Goal: Answer question/provide support

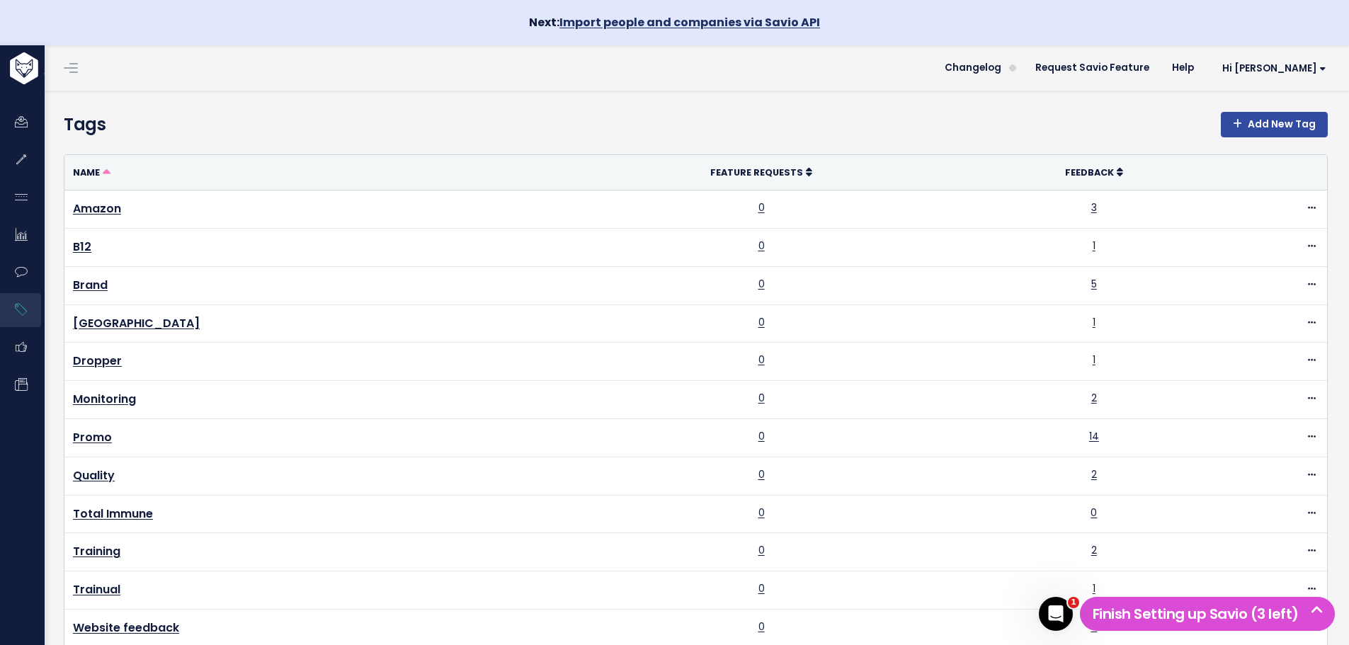
click at [616, 18] on link "Import people and companies via Savio API" at bounding box center [690, 22] width 261 height 16
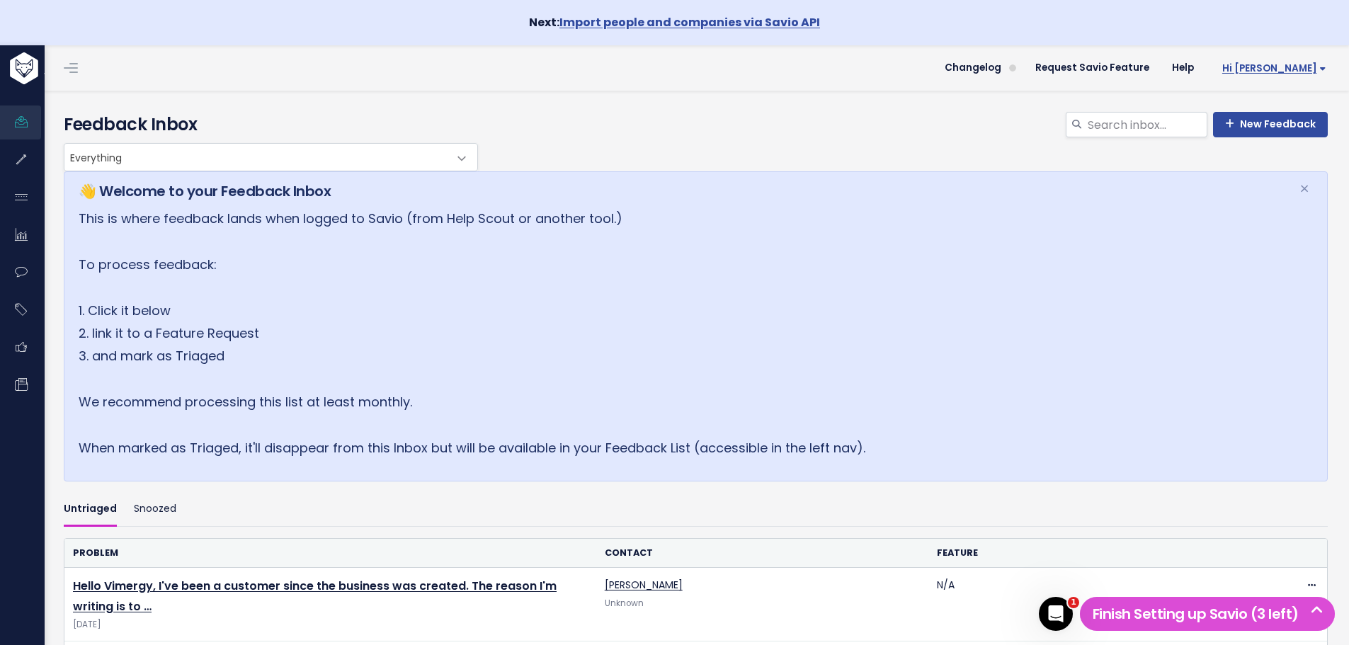
click at [1284, 67] on span "Hi [PERSON_NAME]" at bounding box center [1275, 68] width 104 height 11
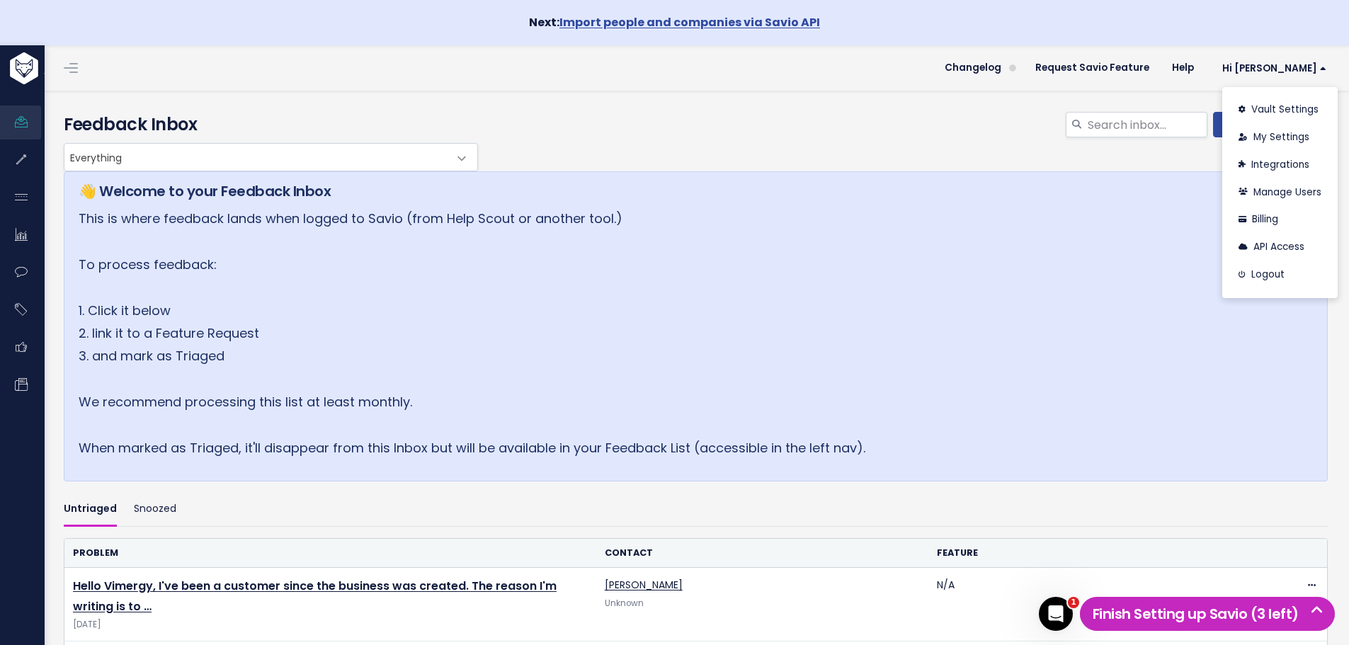
click at [1152, 615] on h5 "Finish Setting up Savio (3 left)" at bounding box center [1208, 614] width 242 height 21
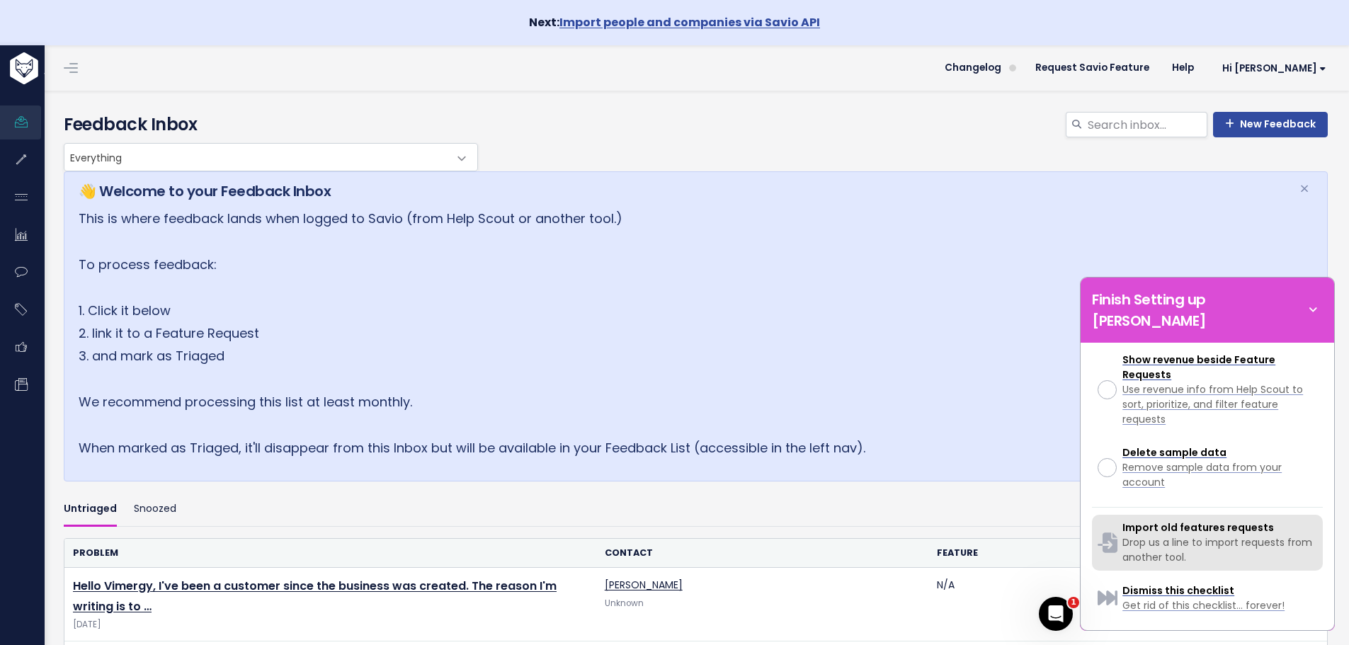
scroll to position [502, 0]
click at [1157, 525] on span "Import old features requests" at bounding box center [1199, 527] width 152 height 14
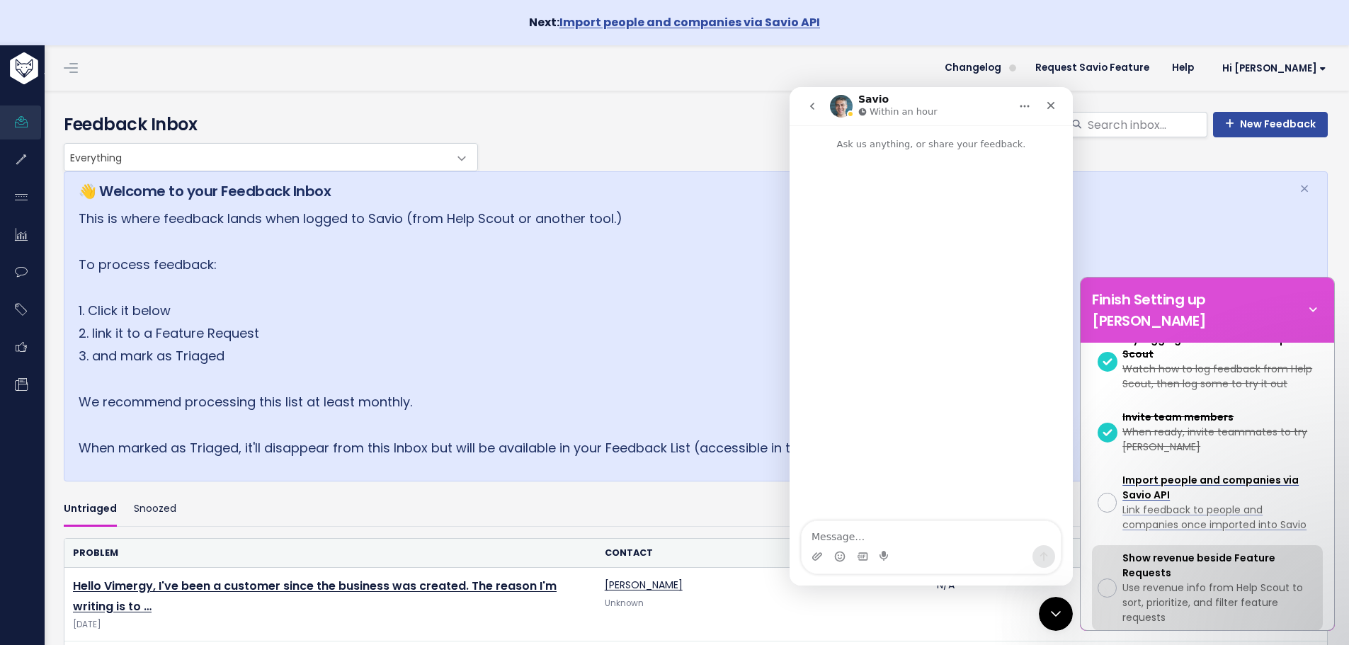
scroll to position [289, 0]
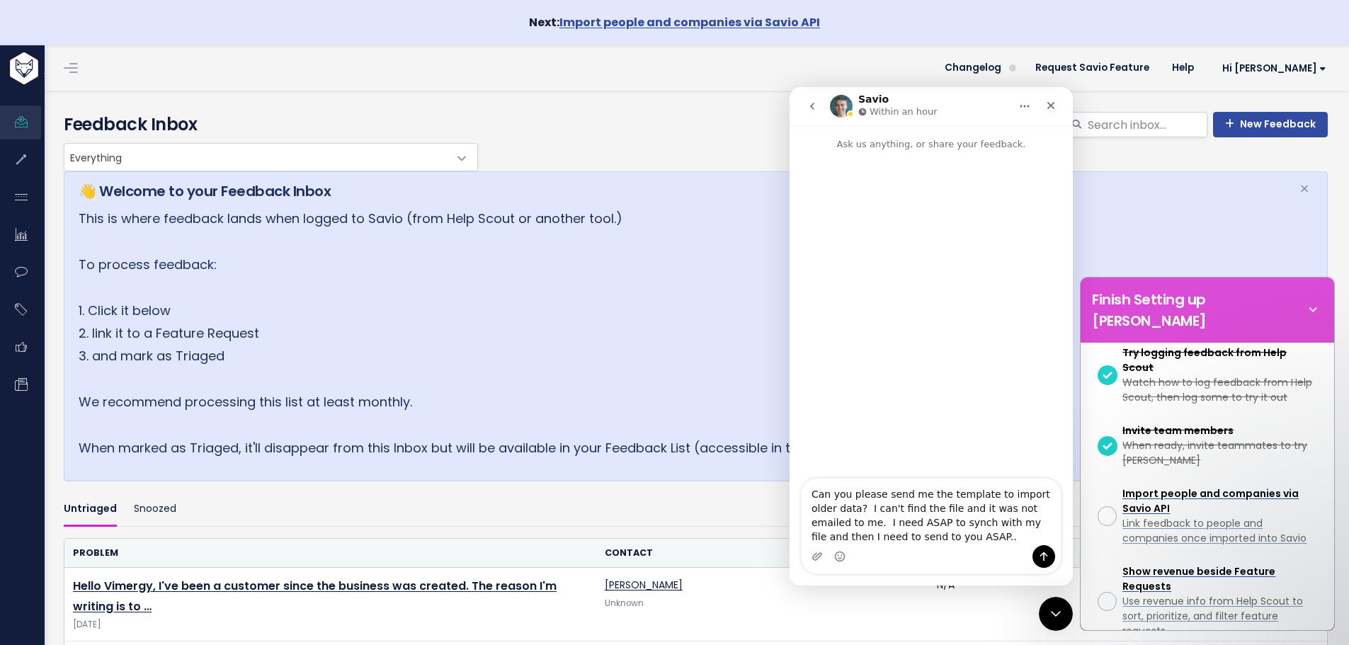
type textarea "Can you please send me the template to import older data? I can't find the file…"
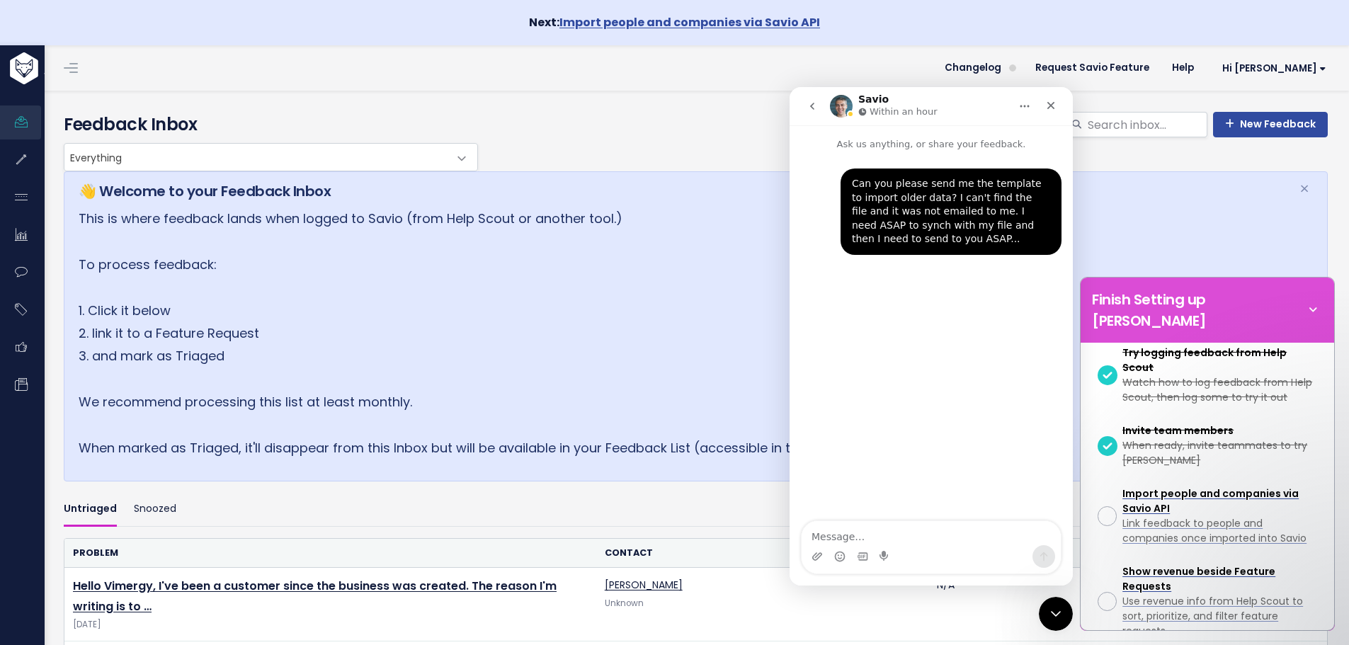
click at [1029, 107] on icon "Home" at bounding box center [1025, 107] width 9 height 2
click at [923, 453] on div "Can you please send me the template to import older data? I can't find the file…" at bounding box center [931, 337] width 283 height 371
click at [805, 110] on button "go back" at bounding box center [812, 106] width 27 height 27
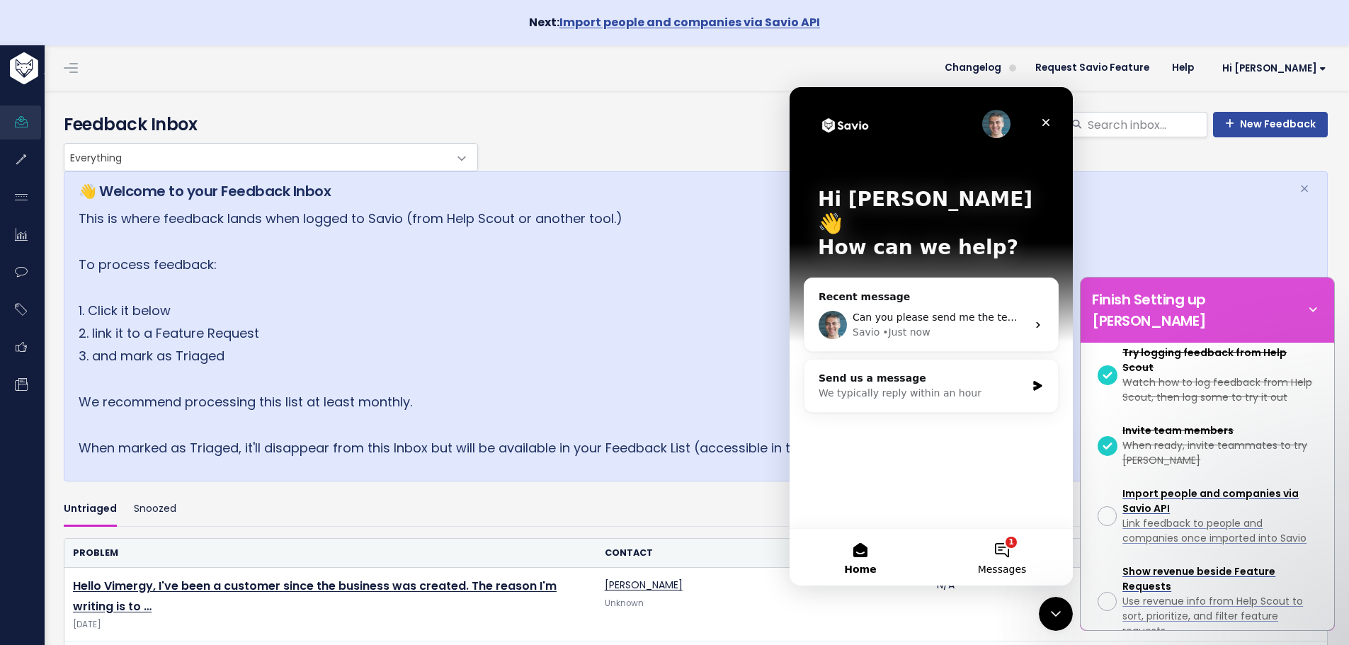
click at [988, 551] on button "1 Messages" at bounding box center [1002, 557] width 142 height 57
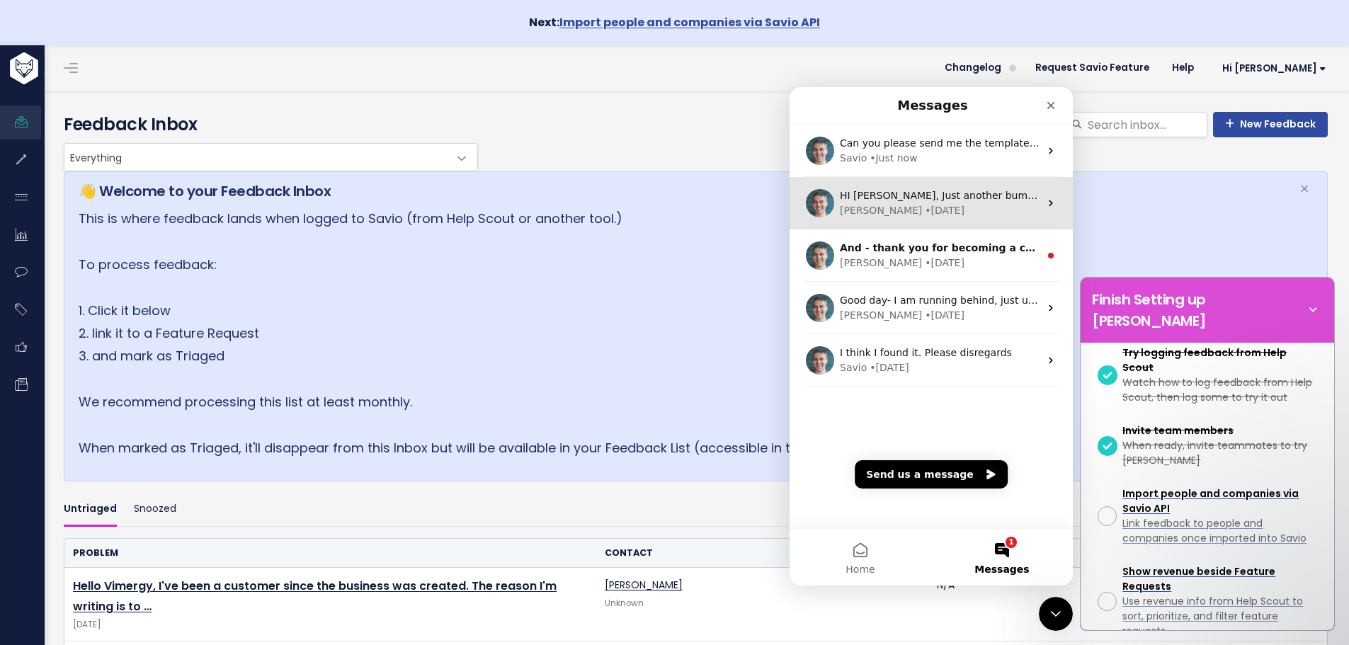
click at [928, 204] on div "Kareem • 1w ago" at bounding box center [940, 210] width 200 height 15
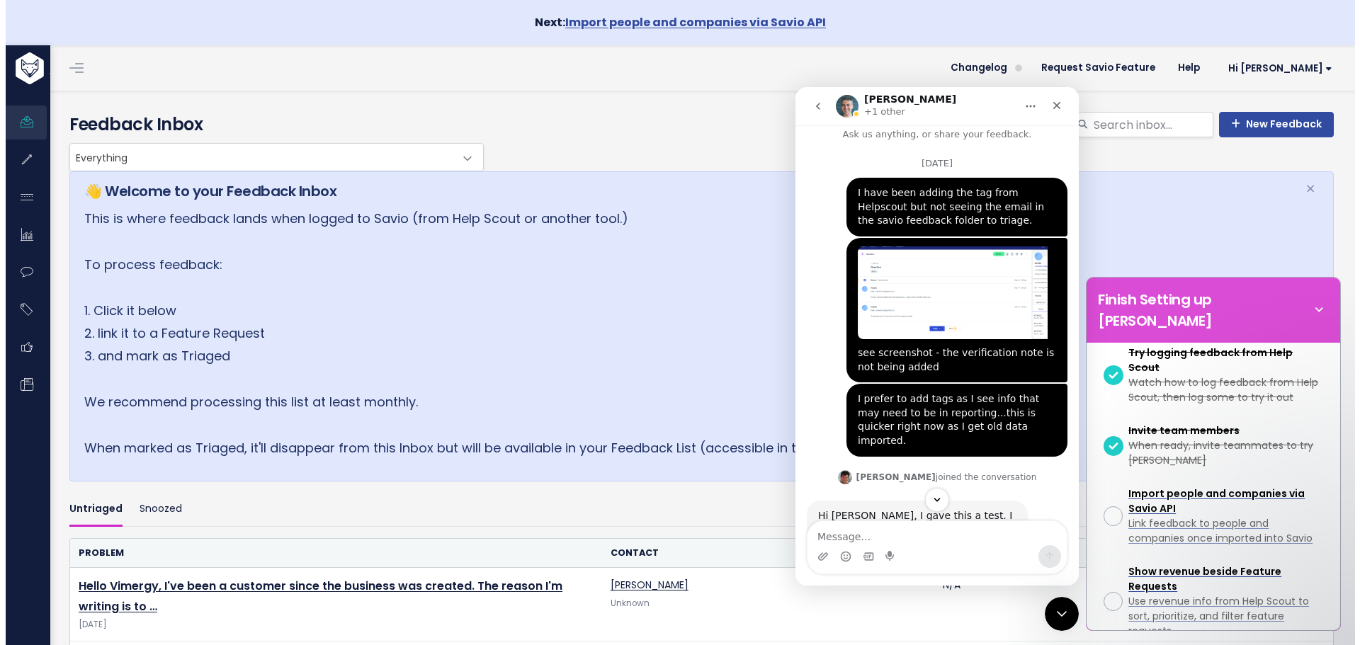
scroll to position [0, 0]
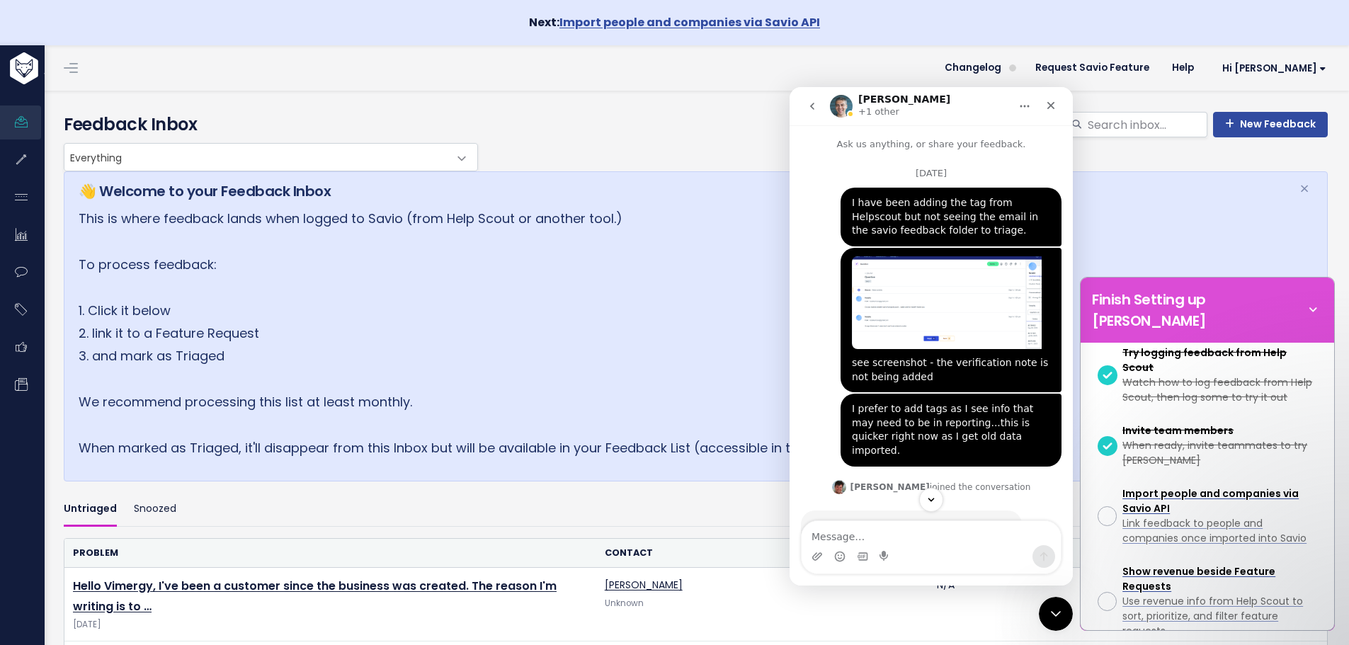
click at [1144, 171] on div "Everything No Product Area [SAMPLE] Integrations [SAMPLE] Authentication Opport…" at bounding box center [692, 157] width 1264 height 28
click at [1206, 65] on link "Help" at bounding box center [1183, 67] width 45 height 21
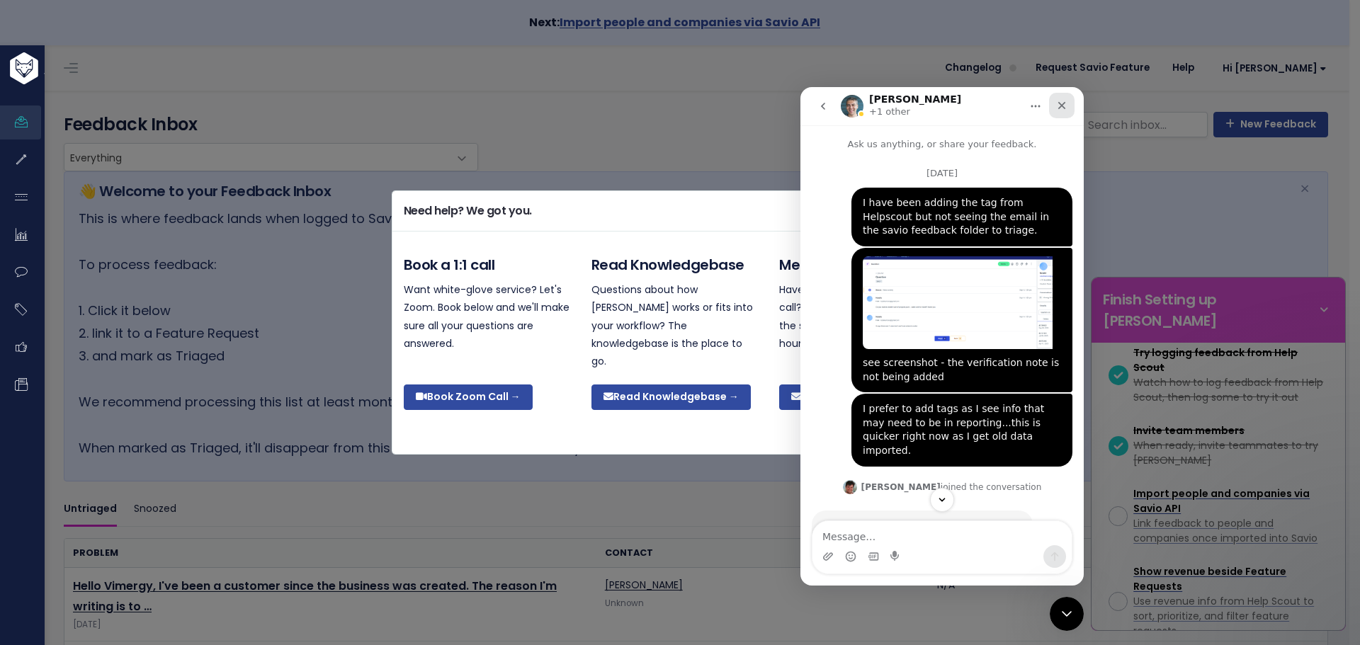
click at [1064, 103] on icon "Close" at bounding box center [1062, 106] width 8 height 8
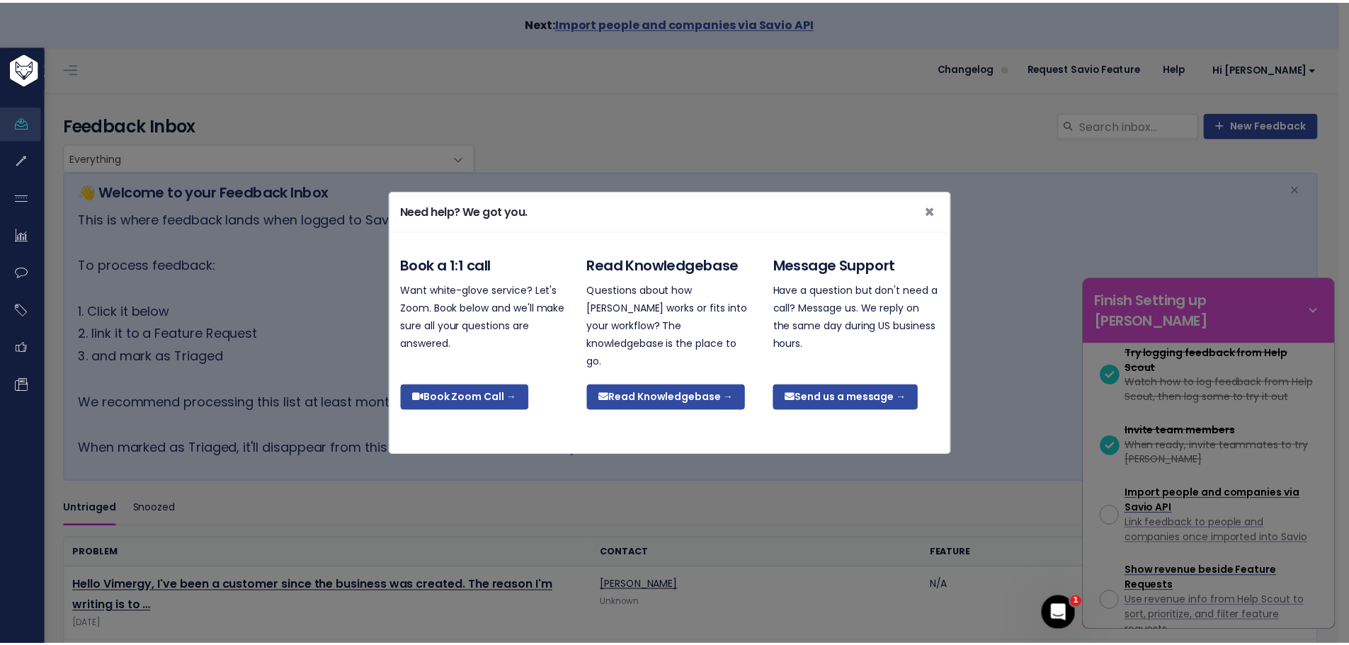
scroll to position [4071, 0]
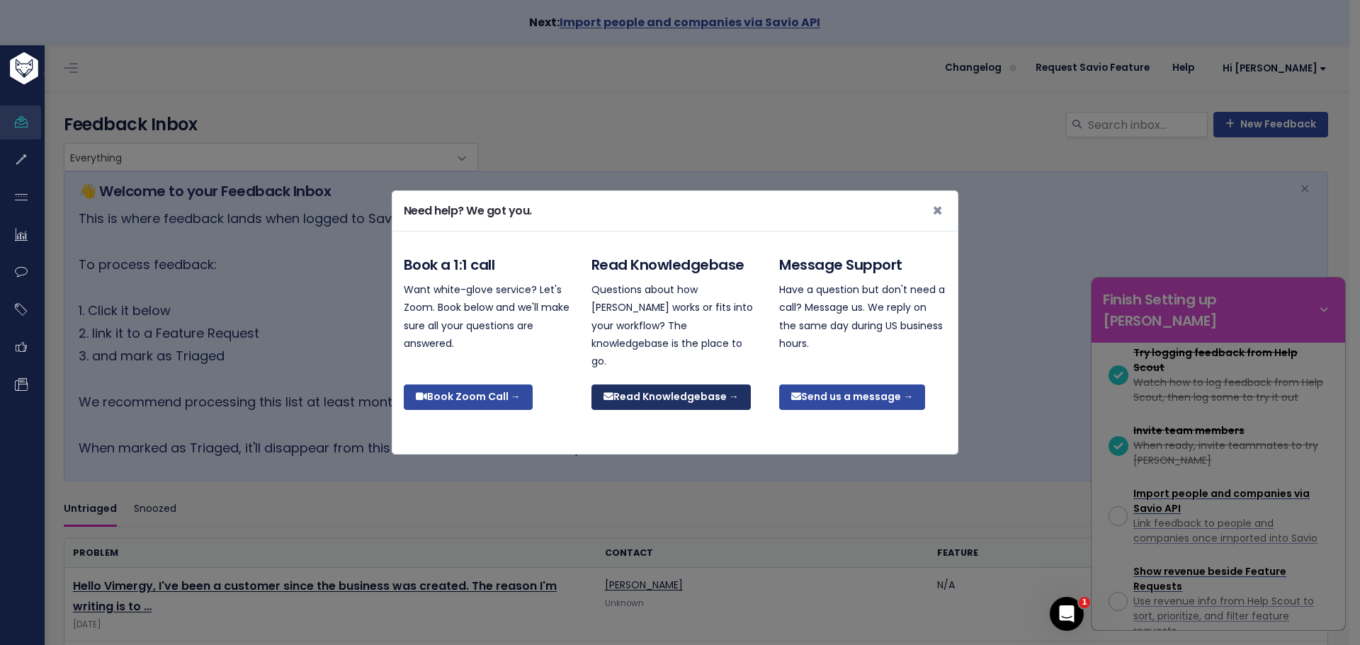
click at [650, 392] on link "Read Knowledgebase →" at bounding box center [670, 398] width 159 height 26
click at [1021, 384] on div "Need help? We got you. × Book a 1:1 call Want white-glove service? Let's Zoom. …" at bounding box center [680, 322] width 1360 height 645
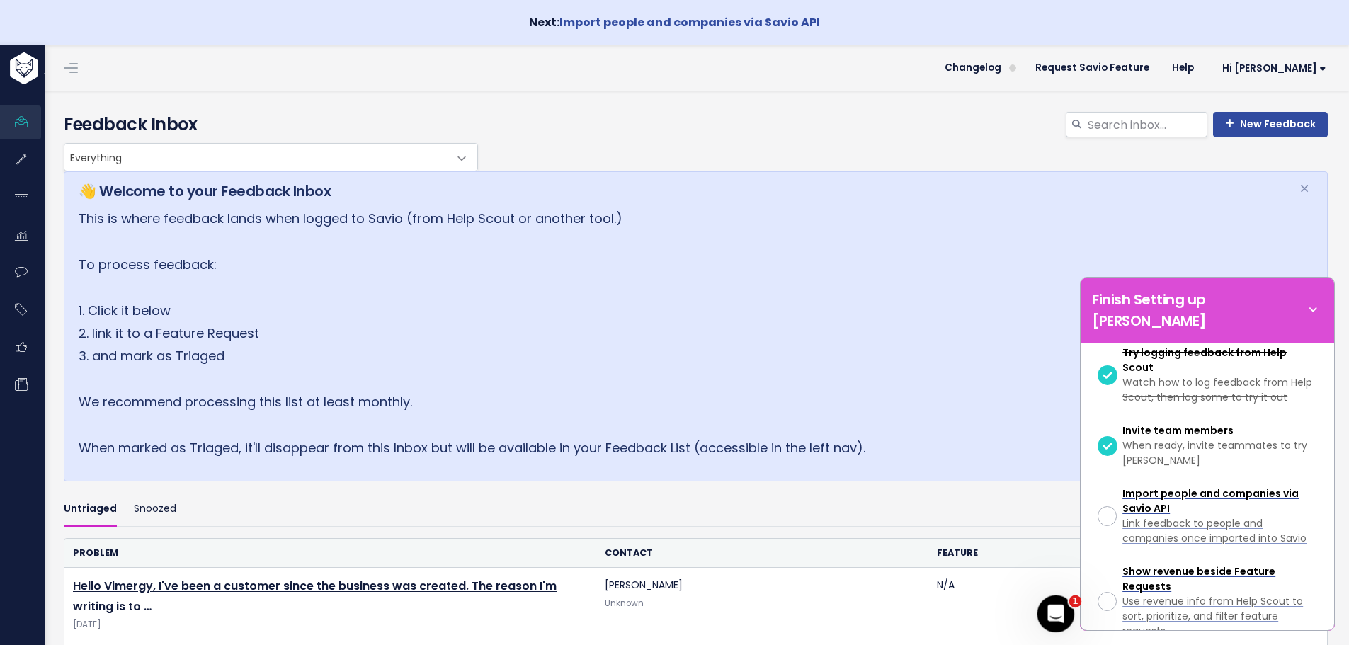
click at [1055, 608] on icon "Open Intercom Messenger" at bounding box center [1054, 611] width 10 height 11
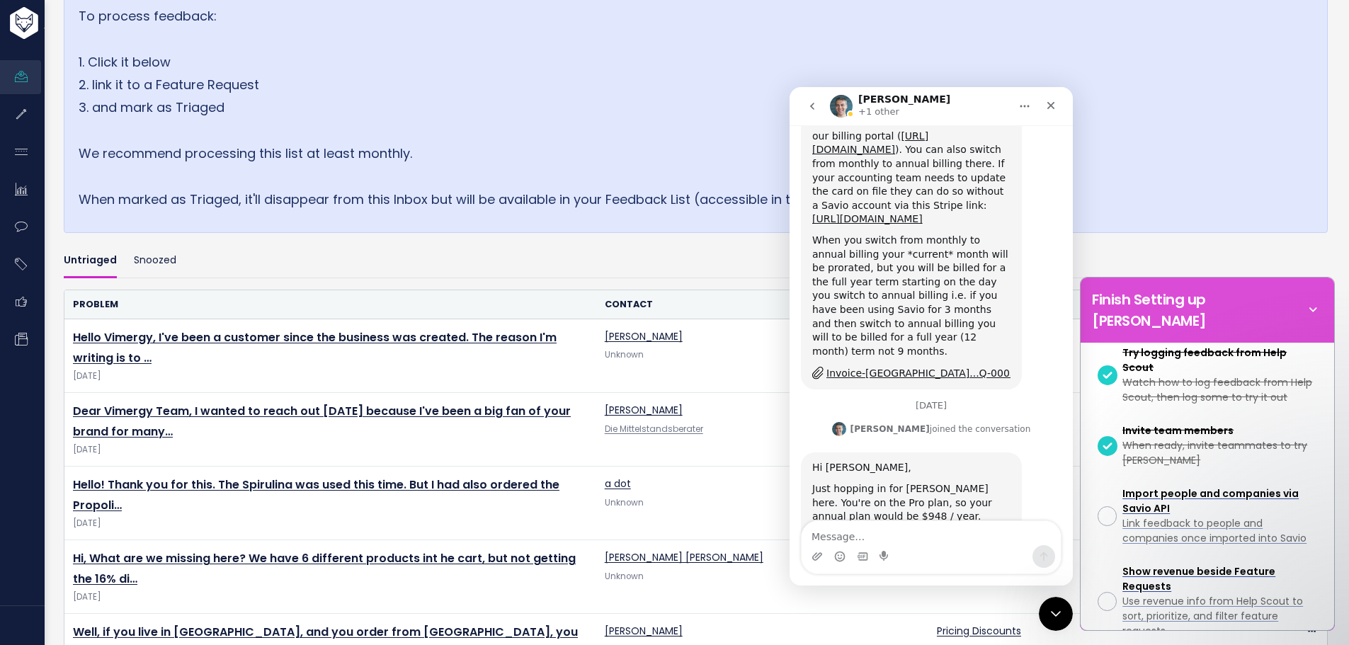
scroll to position [283, 0]
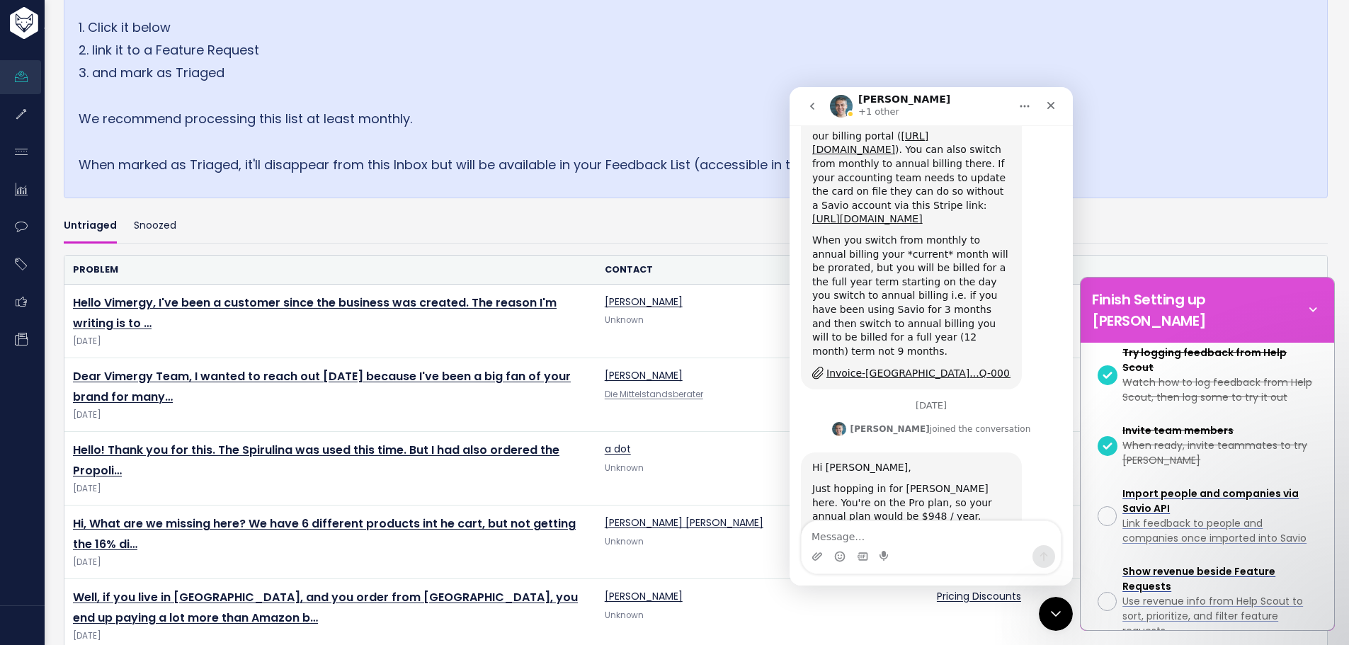
click at [811, 100] on button "go back" at bounding box center [812, 106] width 27 height 27
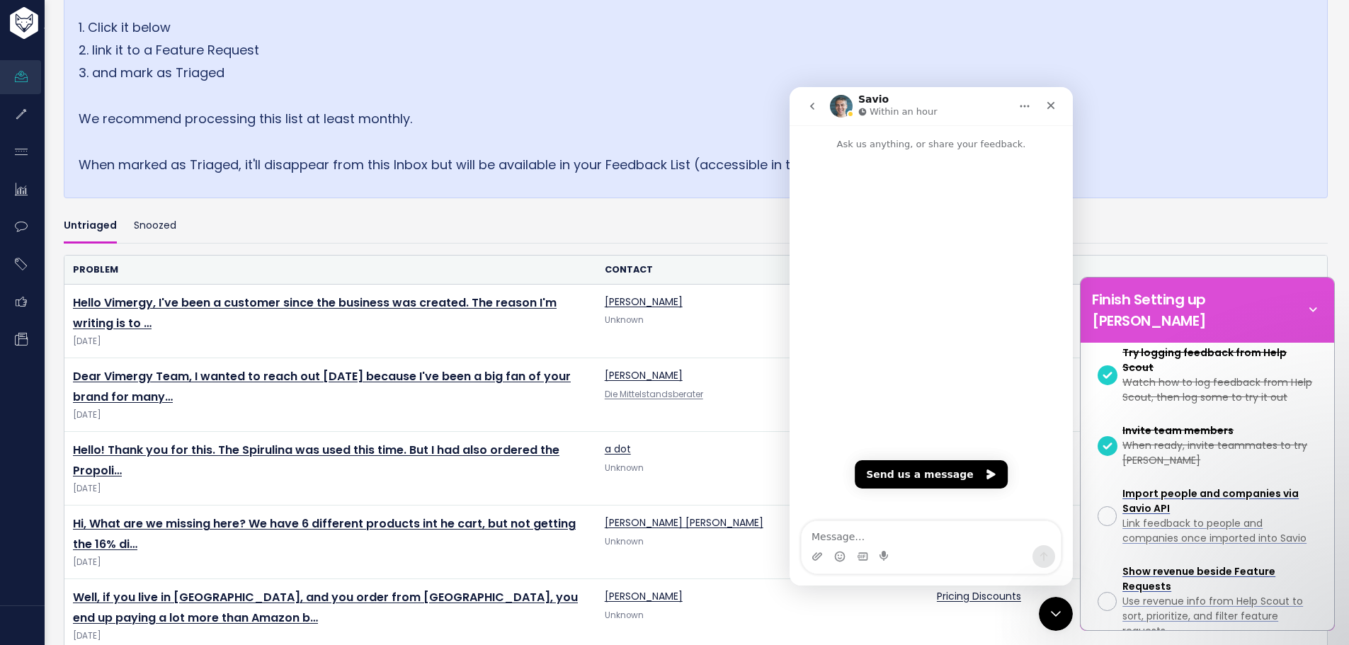
scroll to position [0, 0]
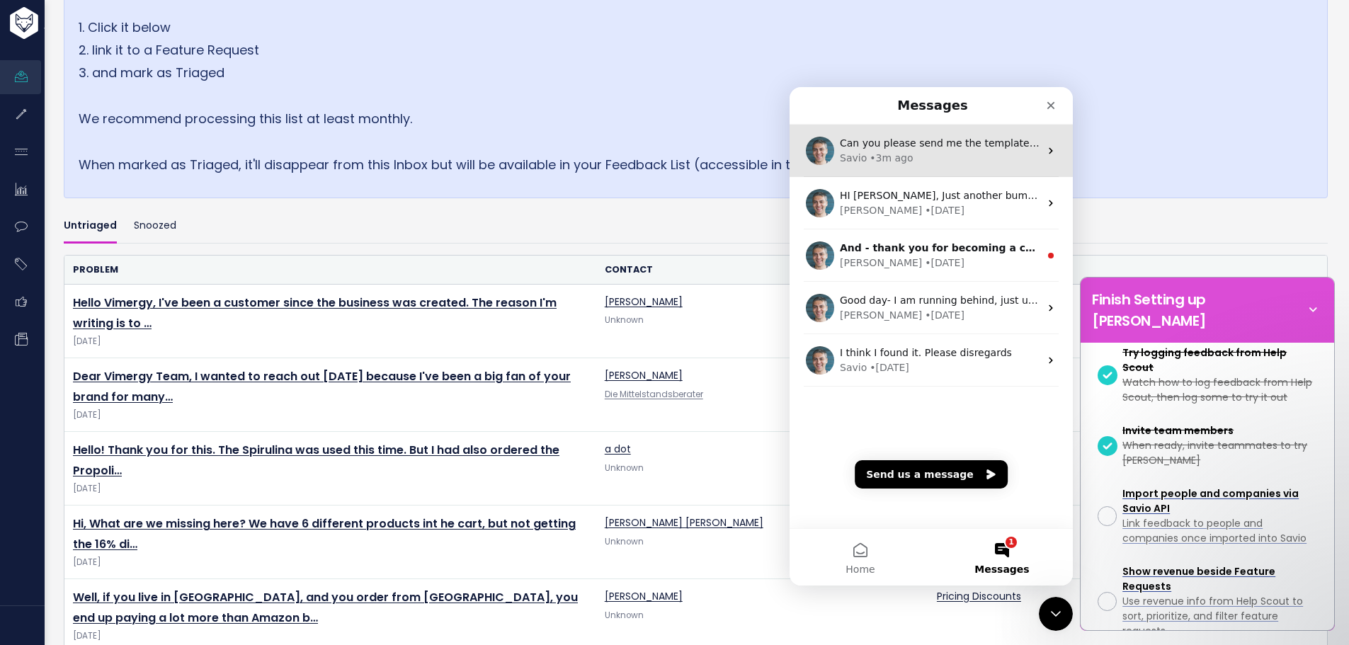
click at [902, 141] on span "Can you please send me the template to import older data? I can't find the file…" at bounding box center [1292, 142] width 905 height 11
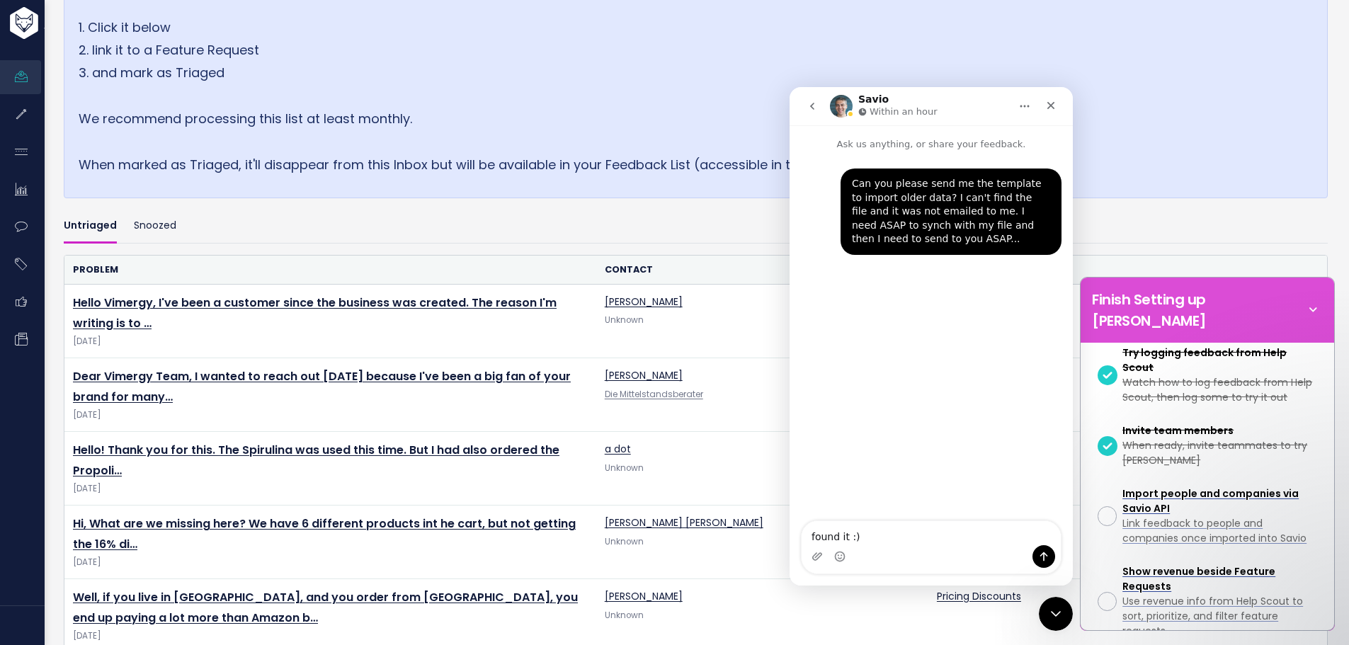
type textarea "found it :) https://docs.google.com/spreadsheets/d/1eh6-jfwFmnuLFh-4Hte7AvgjTYv…"
click at [668, 27] on p "This is where feedback lands when logged to Savio (from Help Scout or another t…" at bounding box center [680, 50] width 1203 height 252
